Goal: Navigation & Orientation: Go to known website

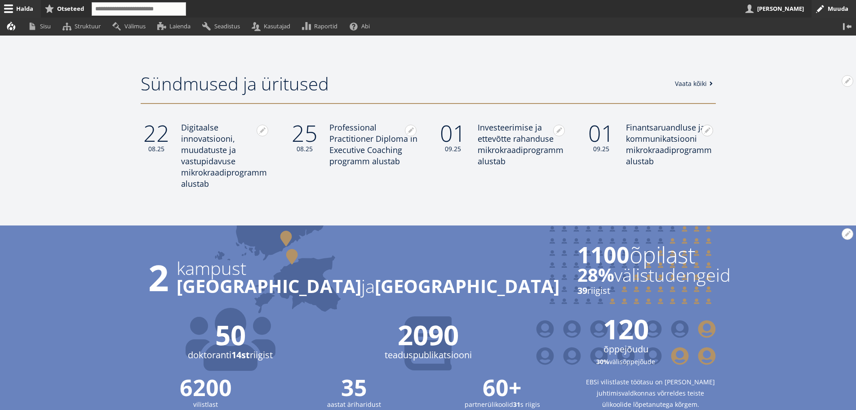
scroll to position [764, 0]
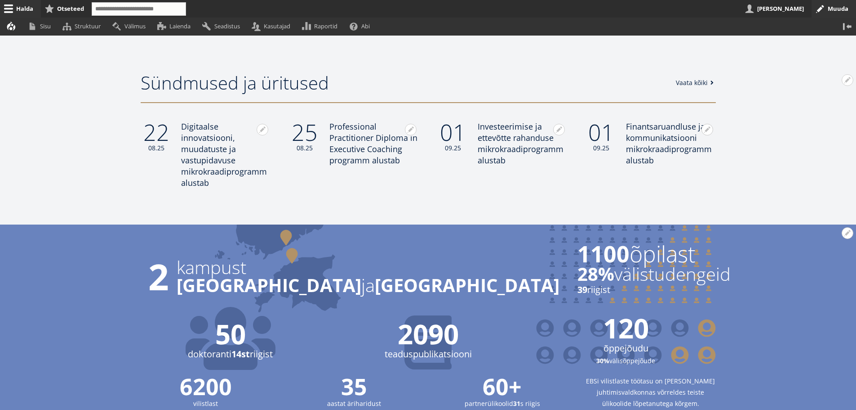
click at [682, 84] on link "Vaata kõiki" at bounding box center [696, 82] width 41 height 9
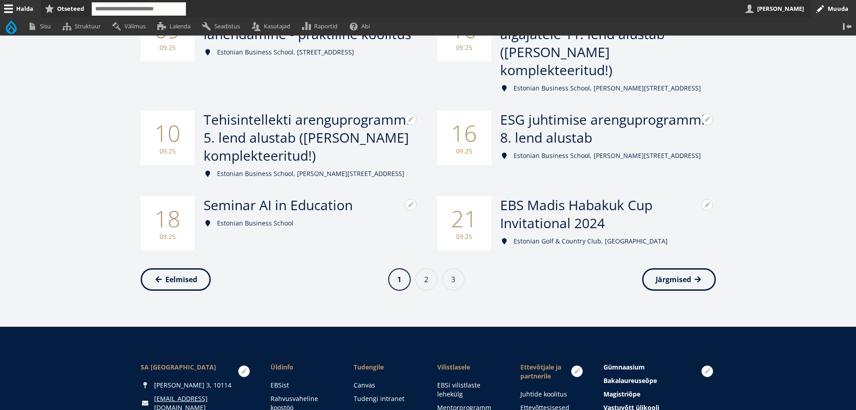
scroll to position [495, 0]
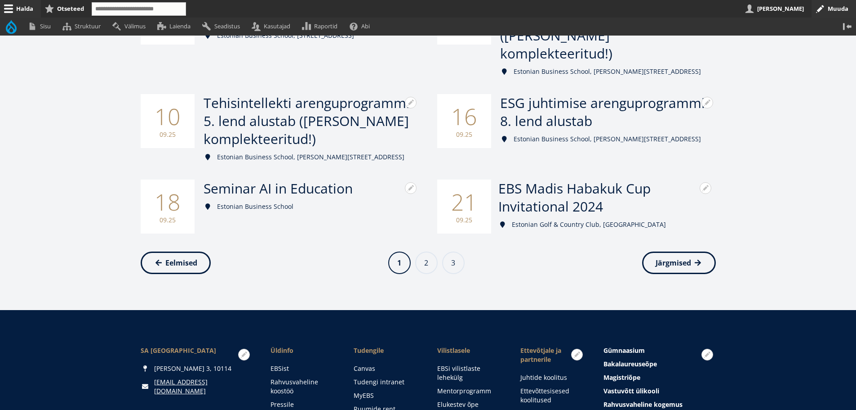
click at [579, 179] on span "EBS Madis Habakuk Cup Invitational 2024" at bounding box center [575, 197] width 152 height 36
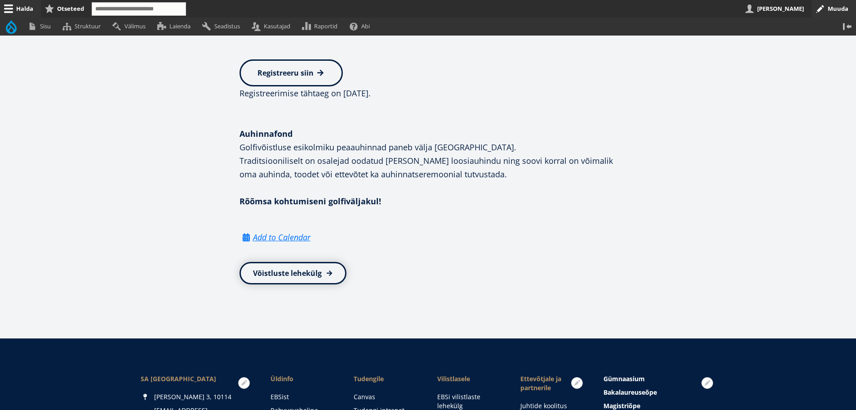
scroll to position [854, 0]
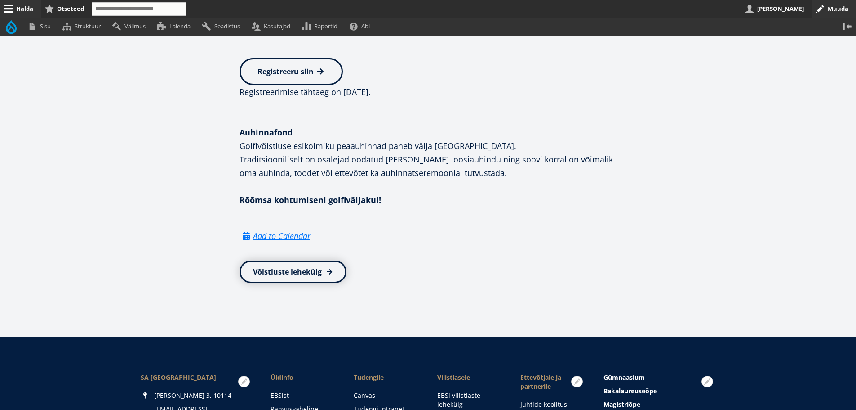
click at [262, 270] on link "Võistluste lehekülg" at bounding box center [293, 271] width 107 height 22
